Goal: Task Accomplishment & Management: Manage account settings

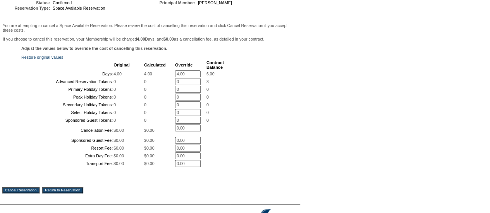
scroll to position [108, 0]
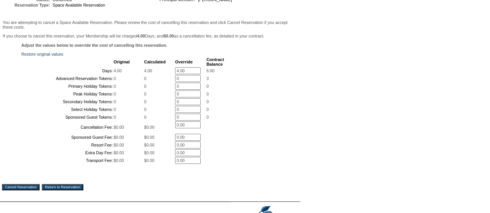
click at [183, 74] on input "4.00" at bounding box center [188, 70] width 26 height 7
type input "4"
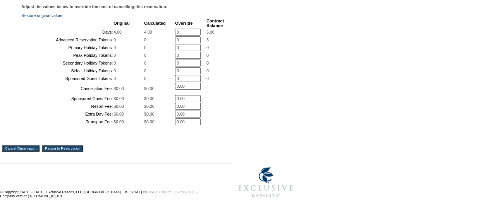
scroll to position [213, 0]
type input "0"
click at [26, 148] on td "You are attempting to cancel a Space Available Reservation. Please review the c…" at bounding box center [150, 71] width 296 height 180
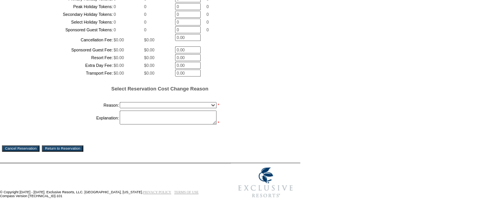
click at [130, 108] on select "Creating Continuous Stay Days Booked After Cancellation Experiential / Hotel / …" at bounding box center [168, 105] width 97 height 6
select select "1027"
click at [120, 108] on select "Creating Continuous Stay Days Booked After Cancellation Experiential / Hotel / …" at bounding box center [168, 105] width 97 height 6
click at [135, 125] on textarea at bounding box center [168, 118] width 97 height 14
type textarea "m"
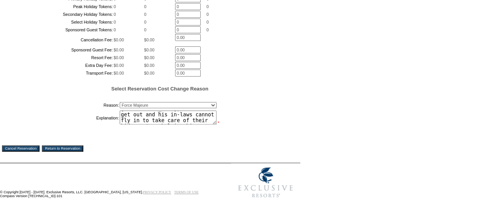
scroll to position [29, 0]
type textarea "[PERSON_NAME] lives in [GEOGRAPHIC_DATA] and was trying to get out to [DEMOGRAP…"
click at [21, 152] on input "Cancel Reservation" at bounding box center [21, 149] width 38 height 6
